Goal: Information Seeking & Learning: Check status

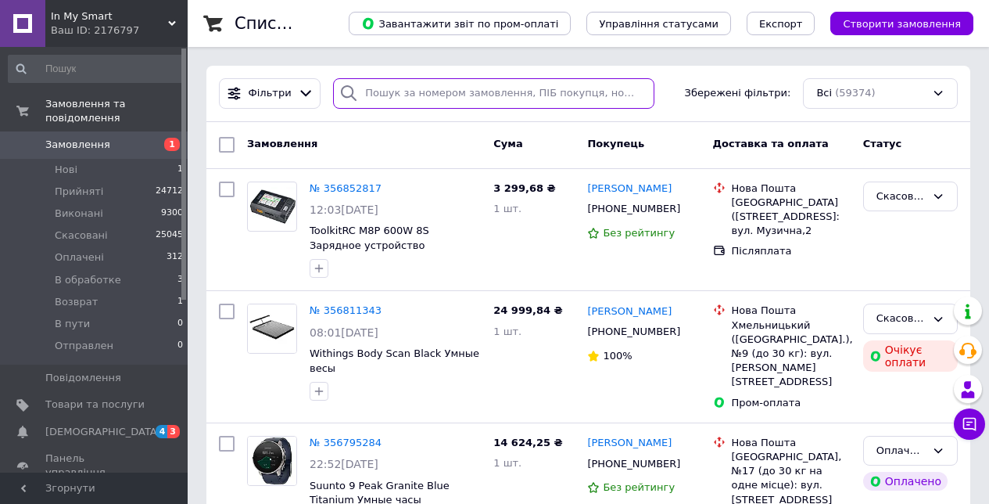
click at [411, 102] on input "search" at bounding box center [493, 93] width 321 height 31
paste input "[PHONE_NUMBER]"
type input "[PHONE_NUMBER]"
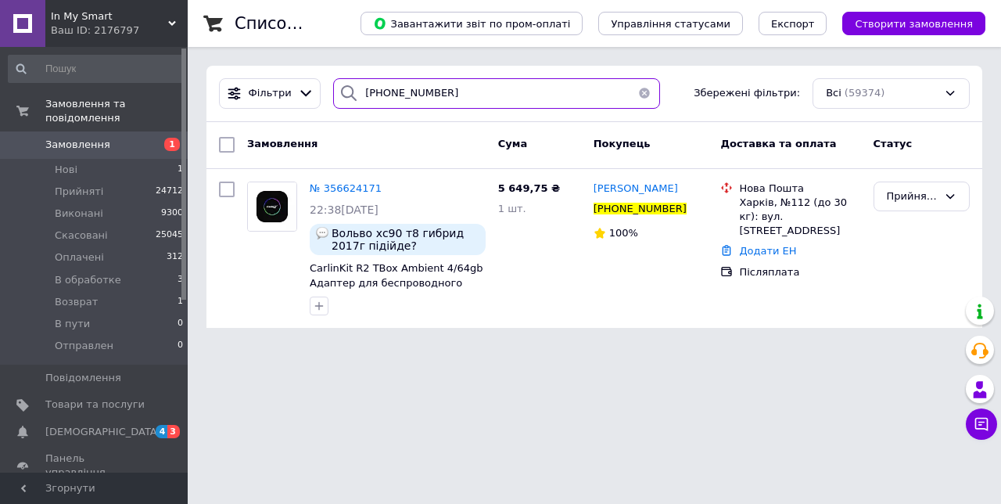
drag, startPoint x: 385, startPoint y: 92, endPoint x: 271, endPoint y: 74, distance: 115.6
click at [274, 74] on div "Фільтри [PHONE_NUMBER] Збережені фільтри: Всі (59374)" at bounding box center [594, 94] width 776 height 56
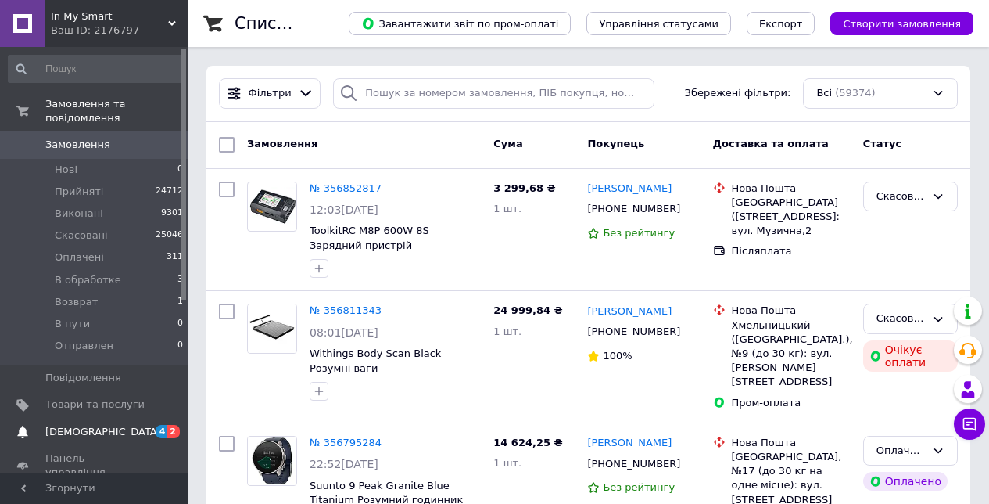
click at [129, 430] on span "[DEMOGRAPHIC_DATA]" at bounding box center [94, 432] width 99 height 14
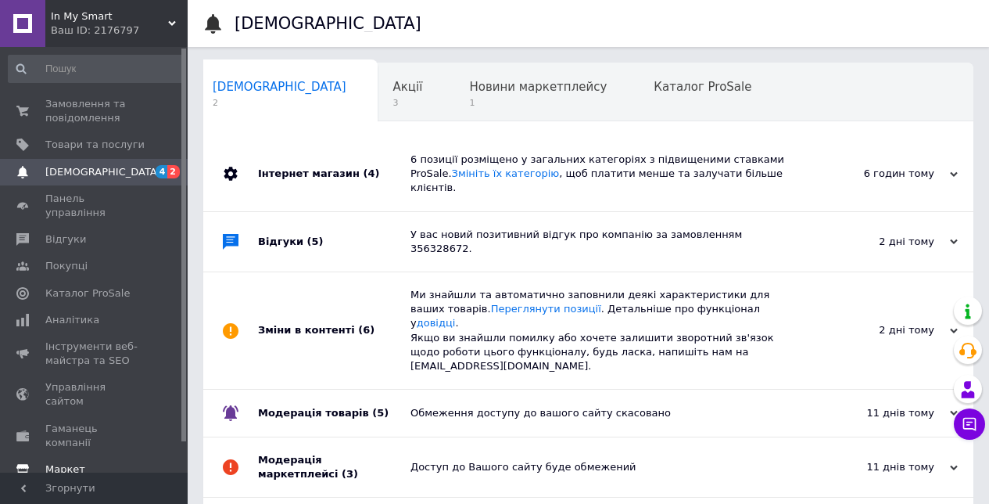
scroll to position [0, 8]
click at [135, 99] on span "Замовлення та повідомлення" at bounding box center [94, 111] width 99 height 28
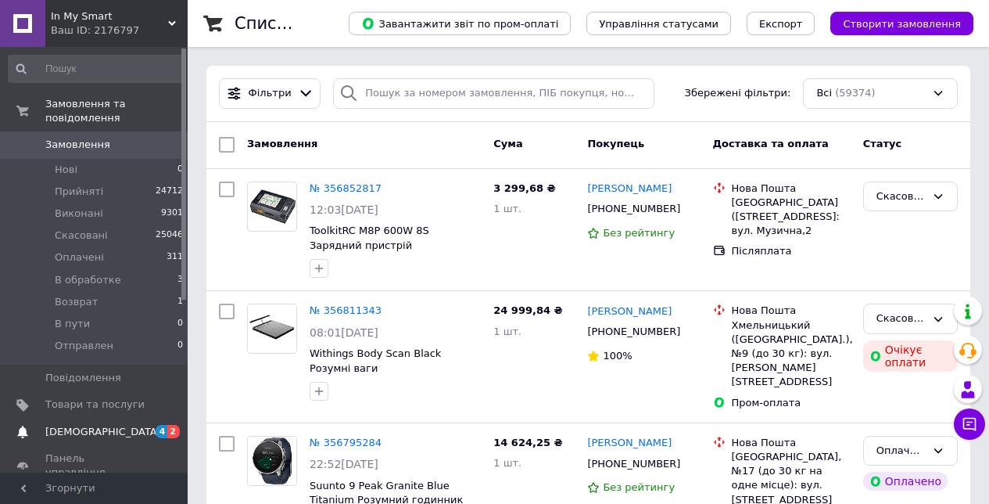
click at [83, 440] on link "[DEMOGRAPHIC_DATA] 4 2" at bounding box center [96, 431] width 192 height 27
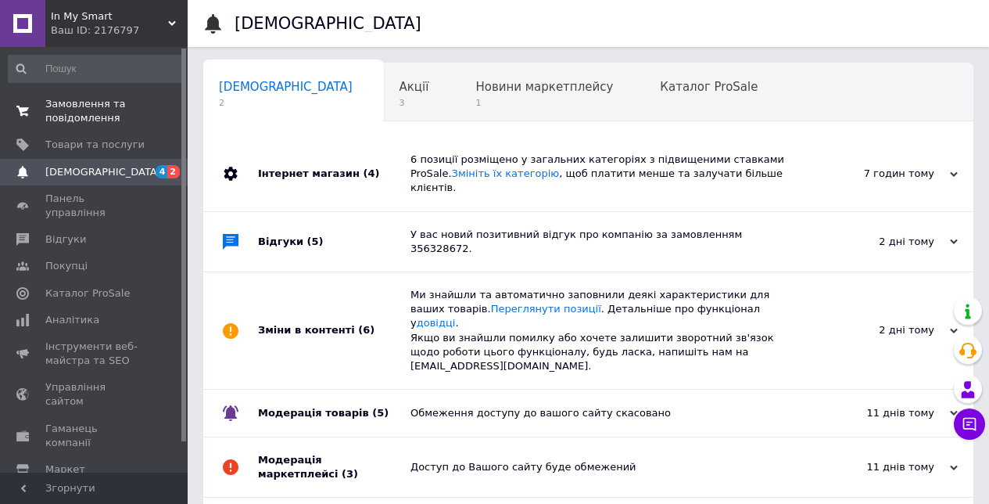
scroll to position [0, 8]
click at [104, 111] on span "Замовлення та повідомлення" at bounding box center [94, 111] width 99 height 28
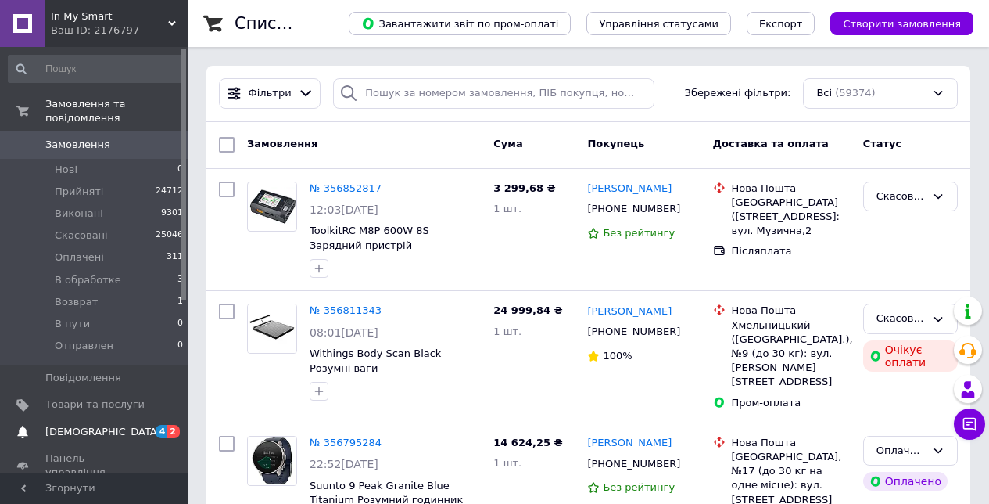
click at [61, 437] on link "[DEMOGRAPHIC_DATA] 4 2" at bounding box center [96, 431] width 192 height 27
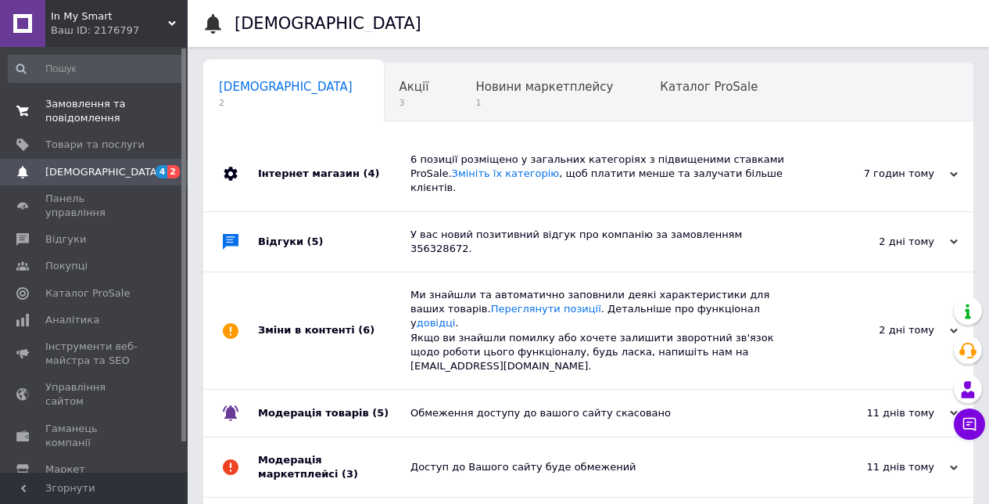
scroll to position [0, 8]
click at [120, 112] on span "Замовлення та повідомлення" at bounding box center [94, 111] width 99 height 28
